Goal: Task Accomplishment & Management: Manage account settings

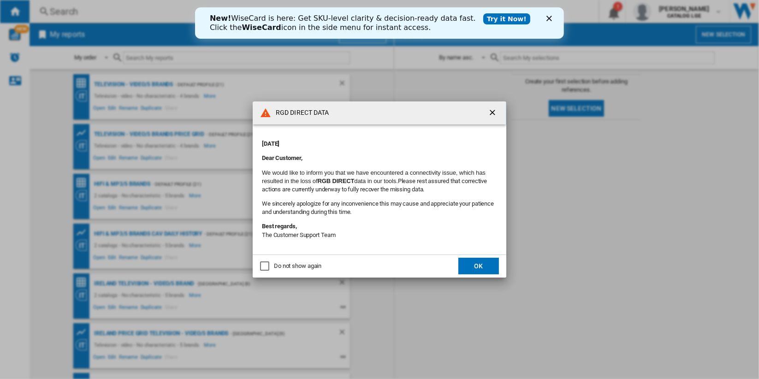
click at [494, 111] on ng-md-icon "getI18NText('BUTTONS.CLOSE_DIALOG')" at bounding box center [493, 113] width 11 height 11
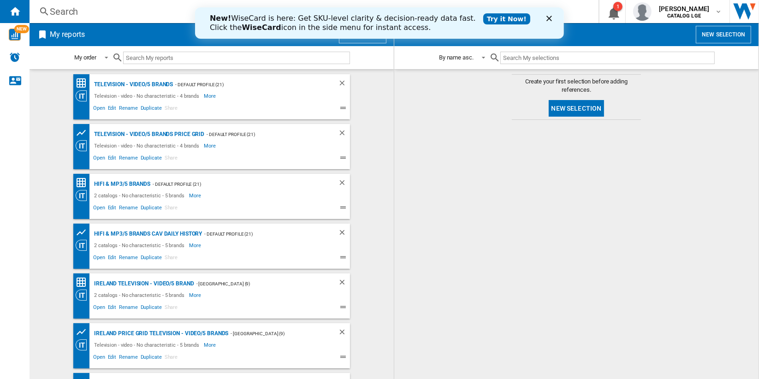
click at [547, 19] on polygon "Close" at bounding box center [549, 19] width 6 height 6
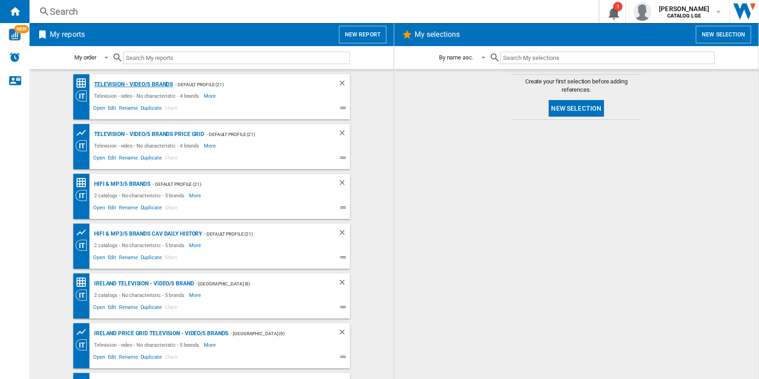
click at [132, 85] on div "Television - video/5 brands" at bounding box center [132, 85] width 81 height 12
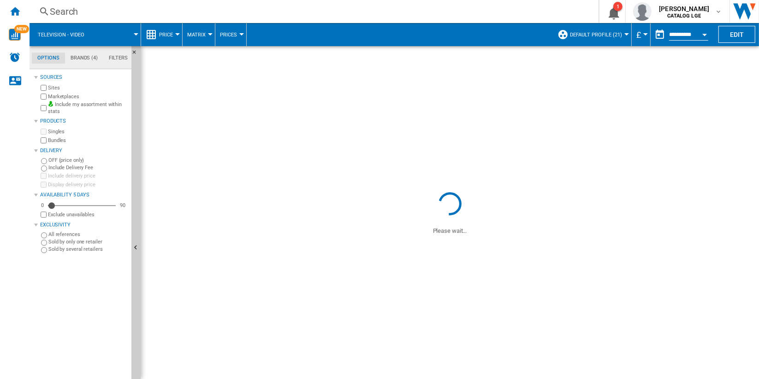
click at [636, 36] on span "£" at bounding box center [638, 35] width 5 height 10
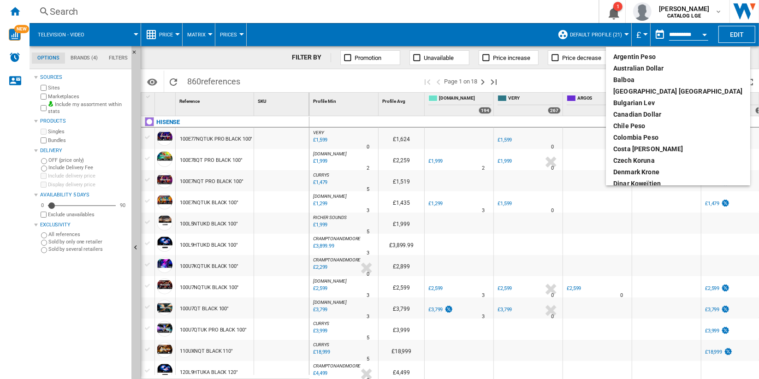
click at [736, 54] on md-backdrop at bounding box center [379, 189] width 759 height 379
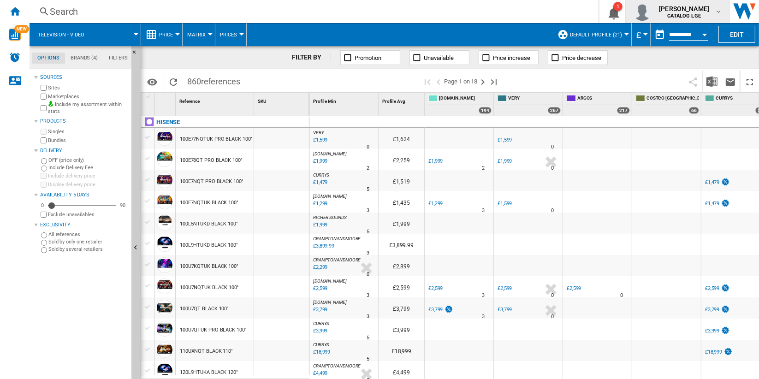
click at [715, 14] on md-icon "button" at bounding box center [718, 11] width 7 height 7
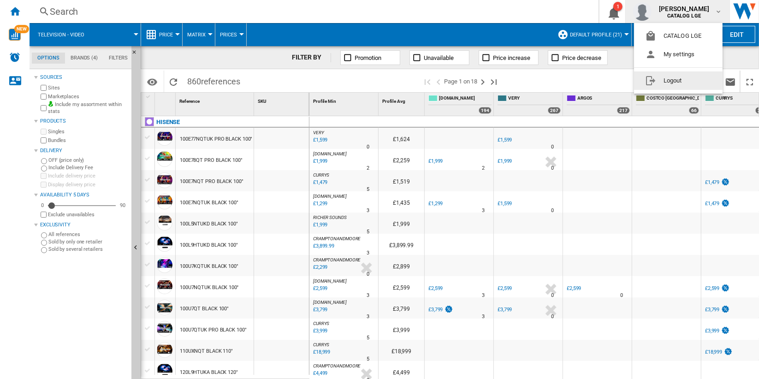
click at [698, 77] on button "Logout" at bounding box center [678, 80] width 89 height 18
